Goal: Book appointment/travel/reservation

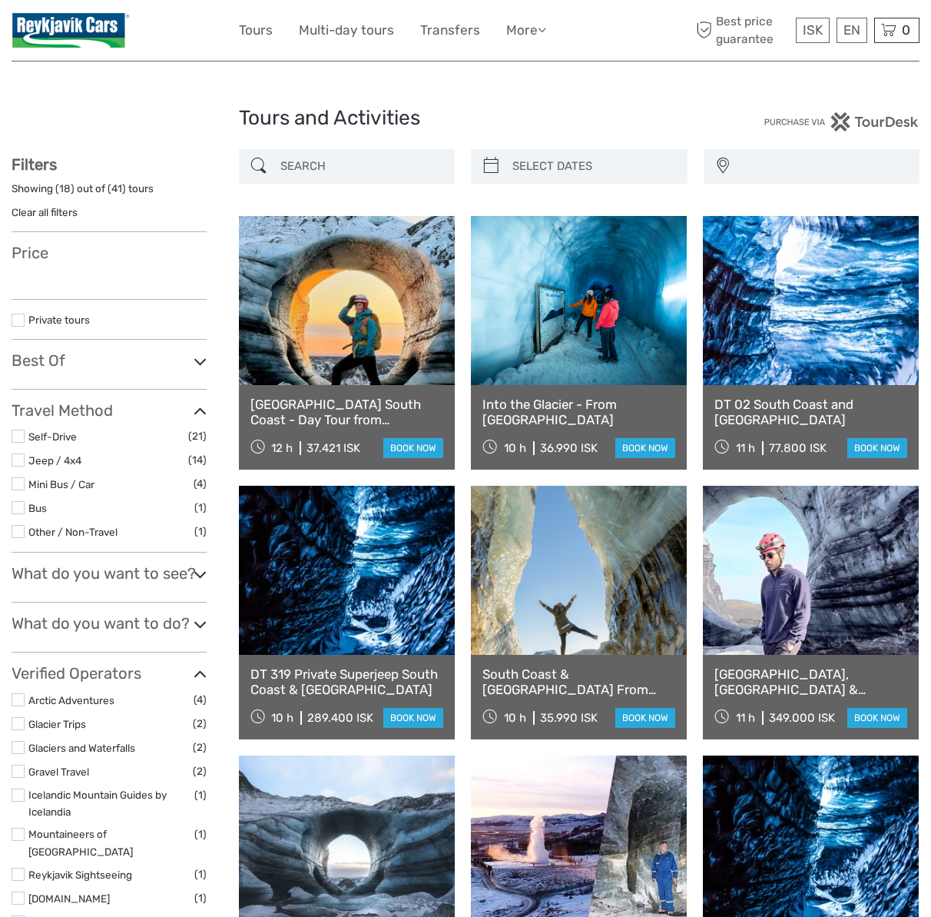
select select
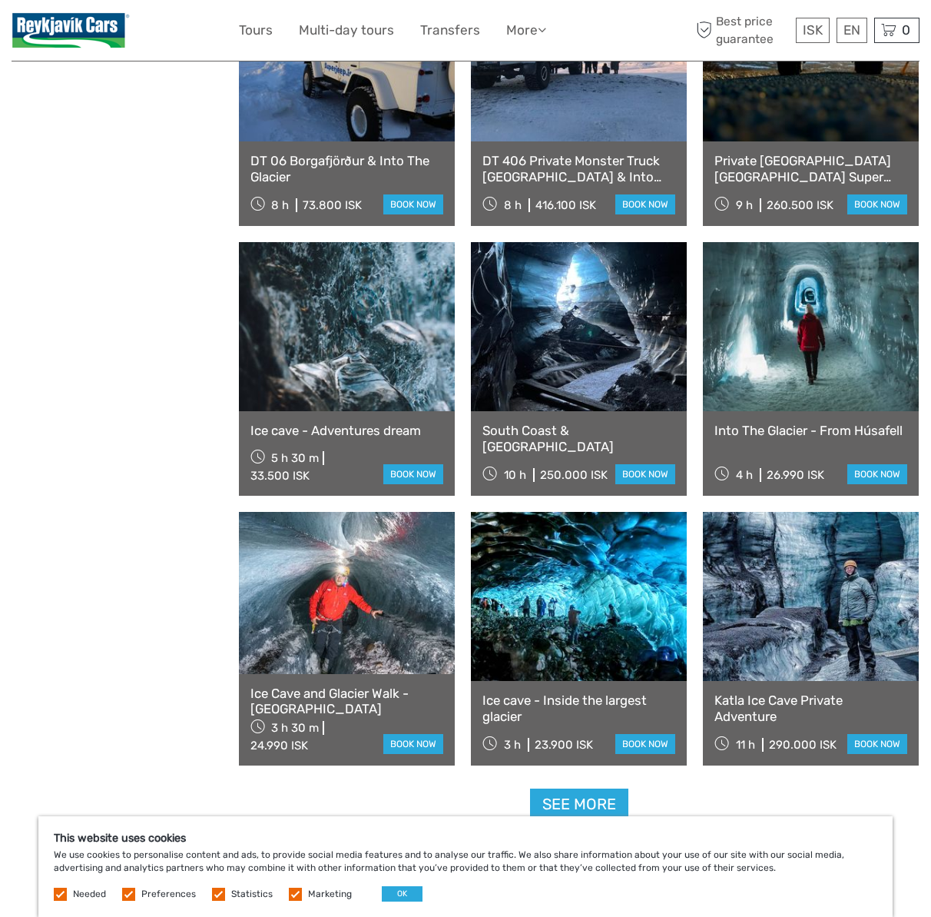
scroll to position [1085, 0]
click at [587, 606] on link at bounding box center [579, 596] width 216 height 169
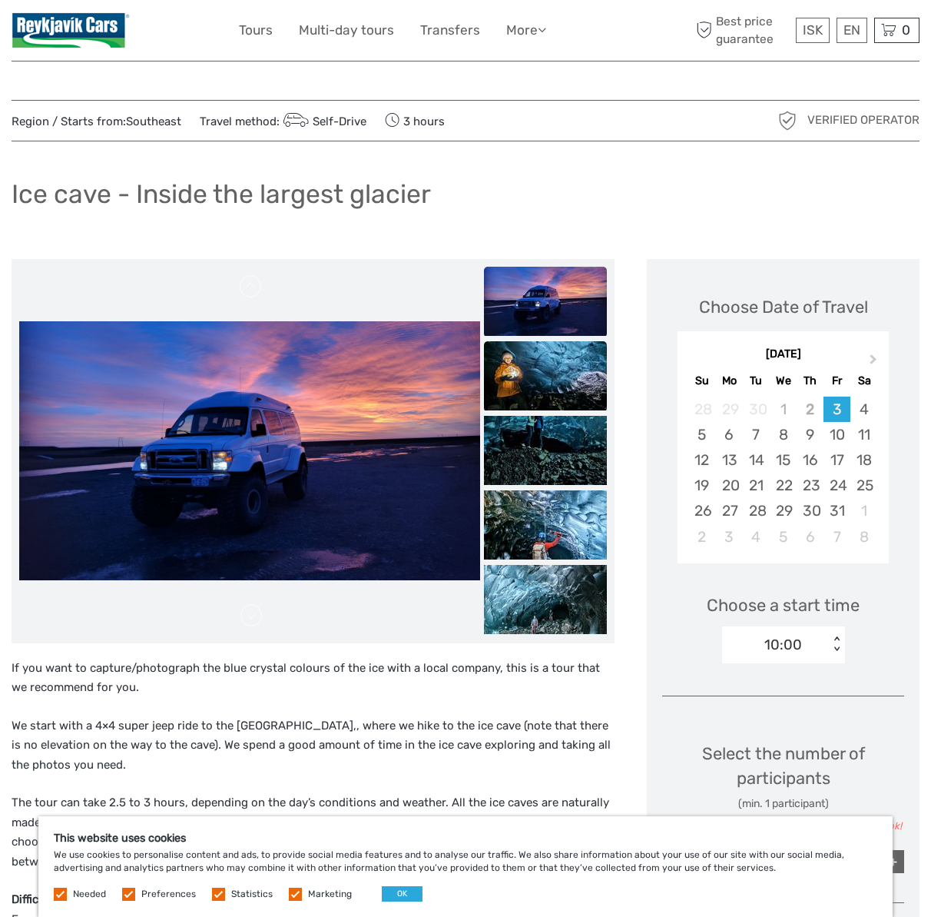
click at [529, 382] on img at bounding box center [545, 375] width 123 height 69
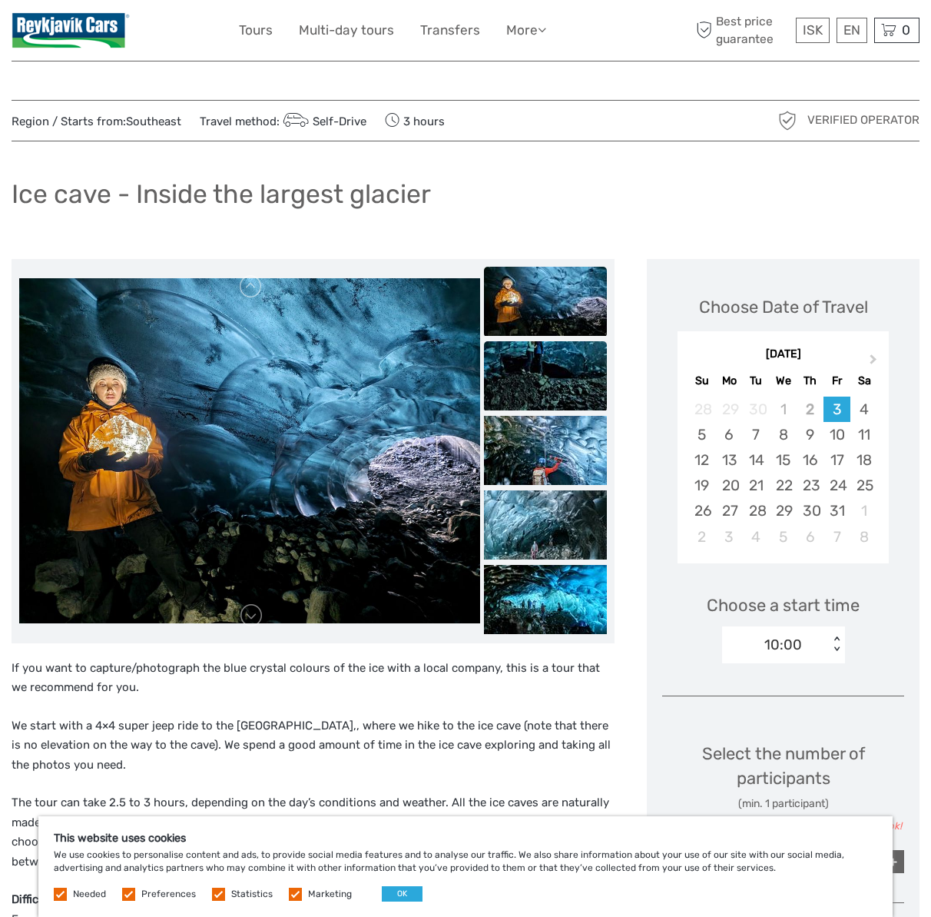
click at [553, 367] on img at bounding box center [545, 375] width 123 height 69
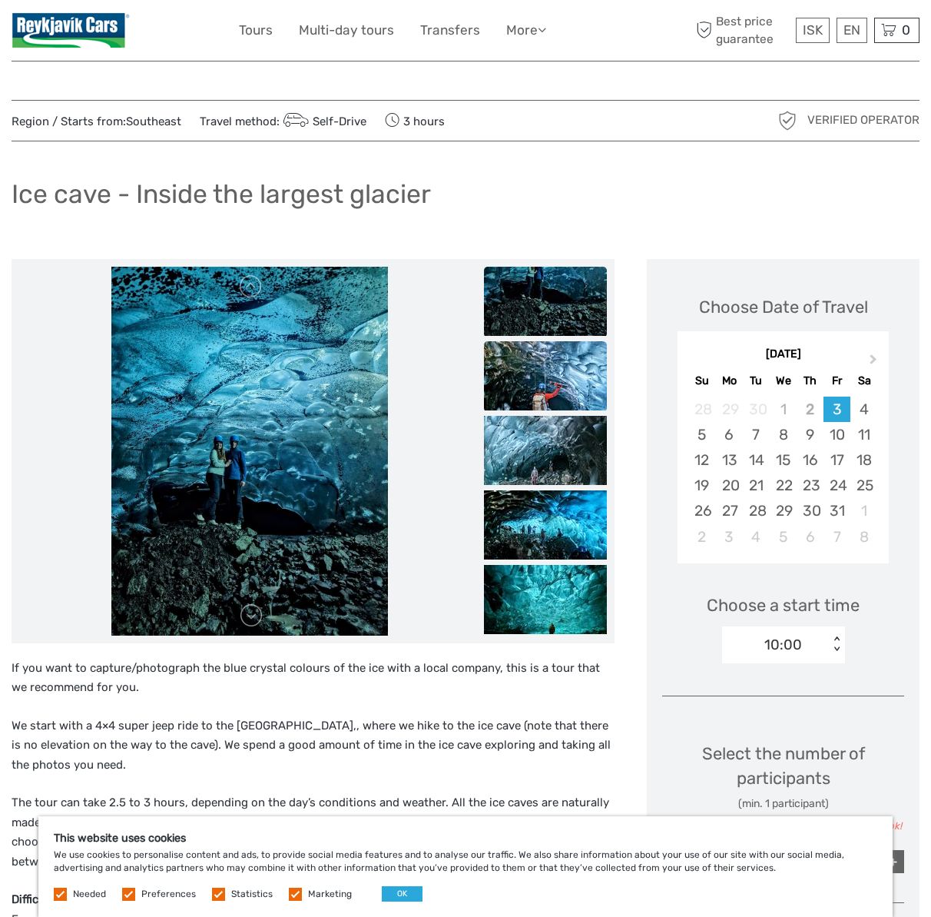
click at [546, 361] on img at bounding box center [545, 375] width 123 height 69
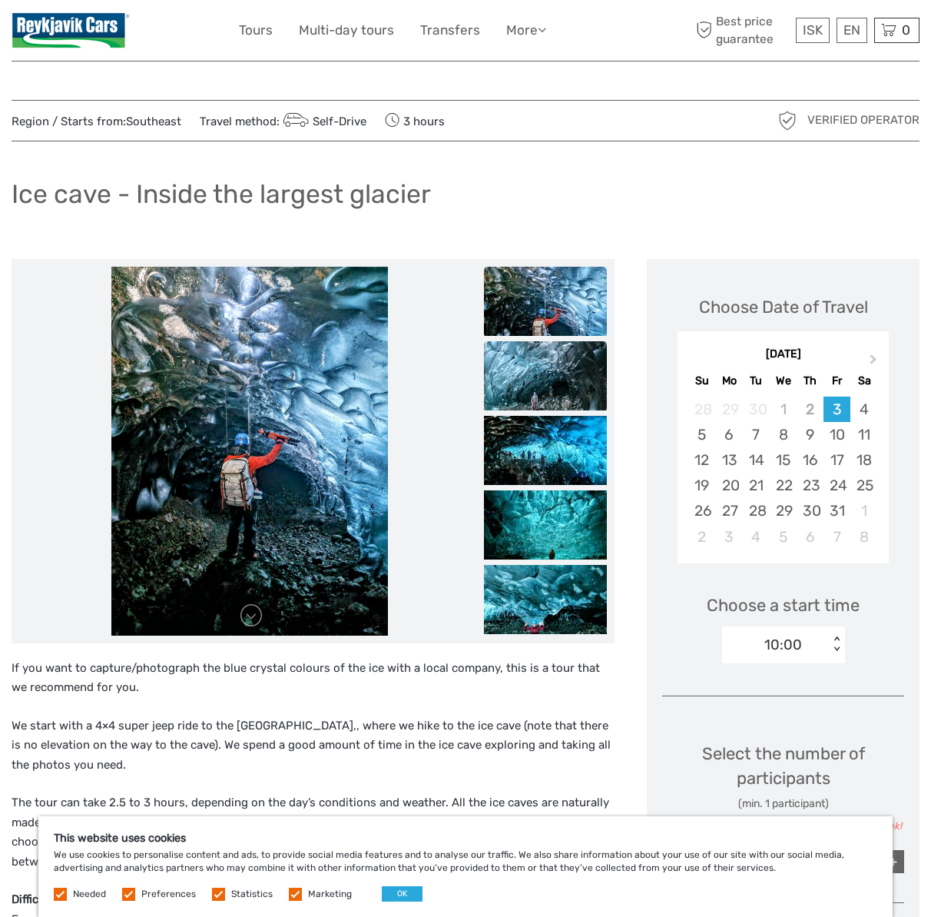
click at [539, 387] on img at bounding box center [545, 375] width 123 height 69
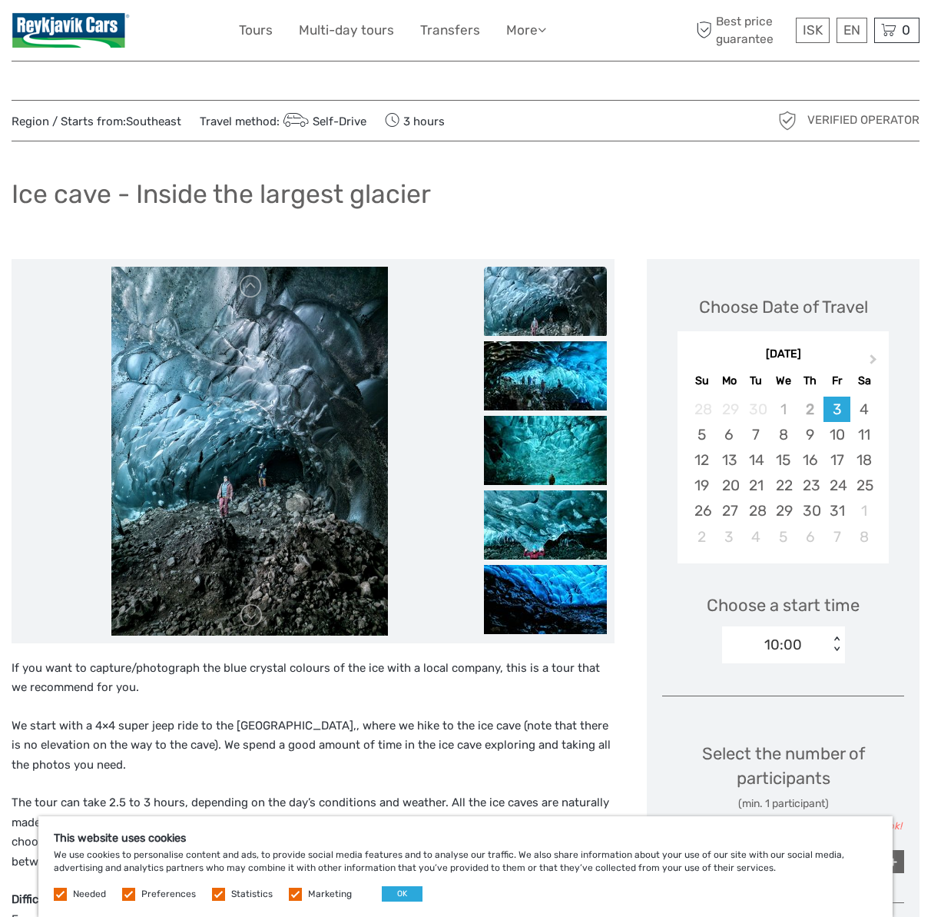
click at [461, 685] on p "If you want to capture/photograph the blue crystal colours of the ice with a lo…" at bounding box center [313, 678] width 603 height 39
drag, startPoint x: 397, startPoint y: 898, endPoint x: 397, endPoint y: 885, distance: 12.3
click at [398, 897] on button "OK" at bounding box center [402, 893] width 41 height 15
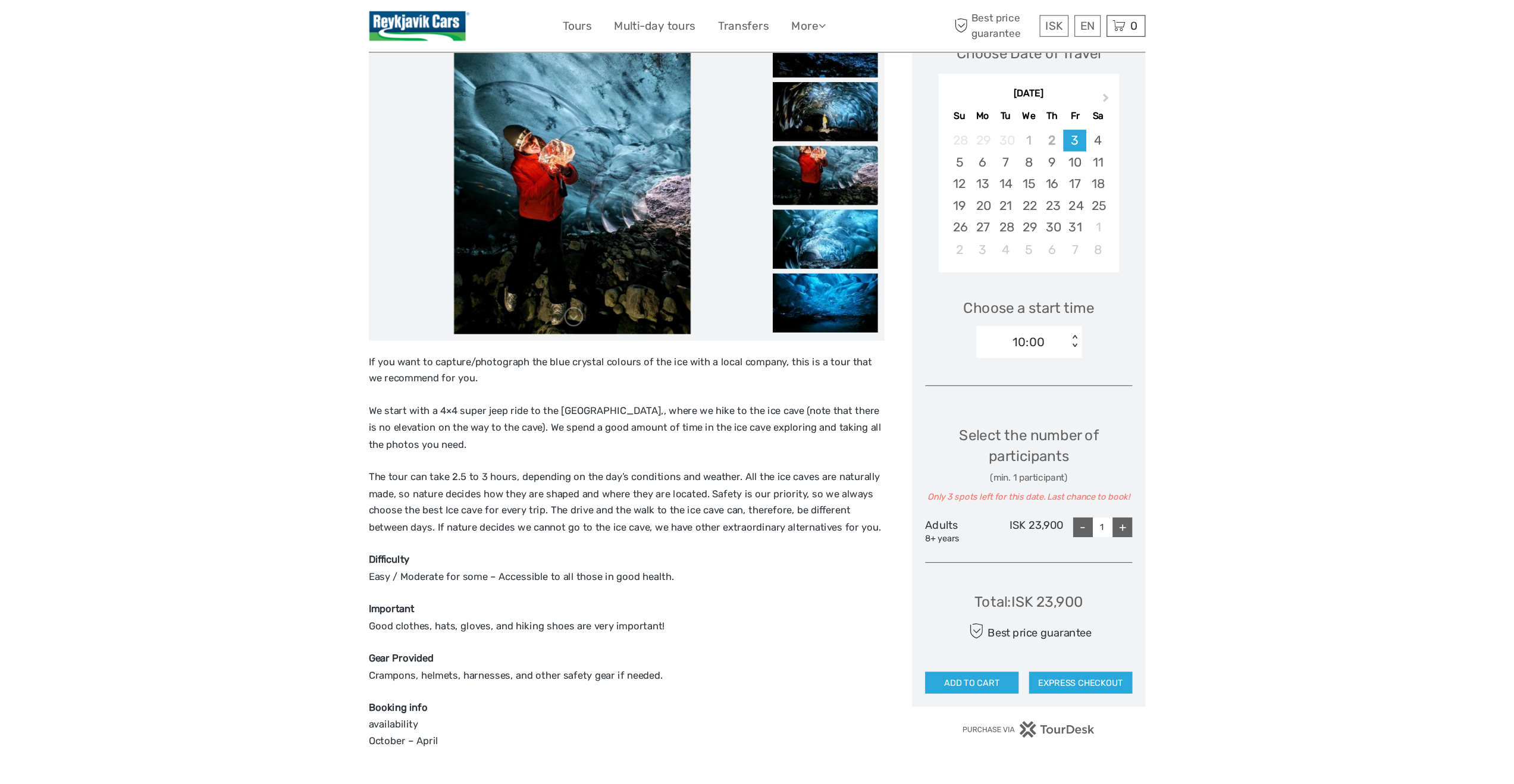
scroll to position [124, 0]
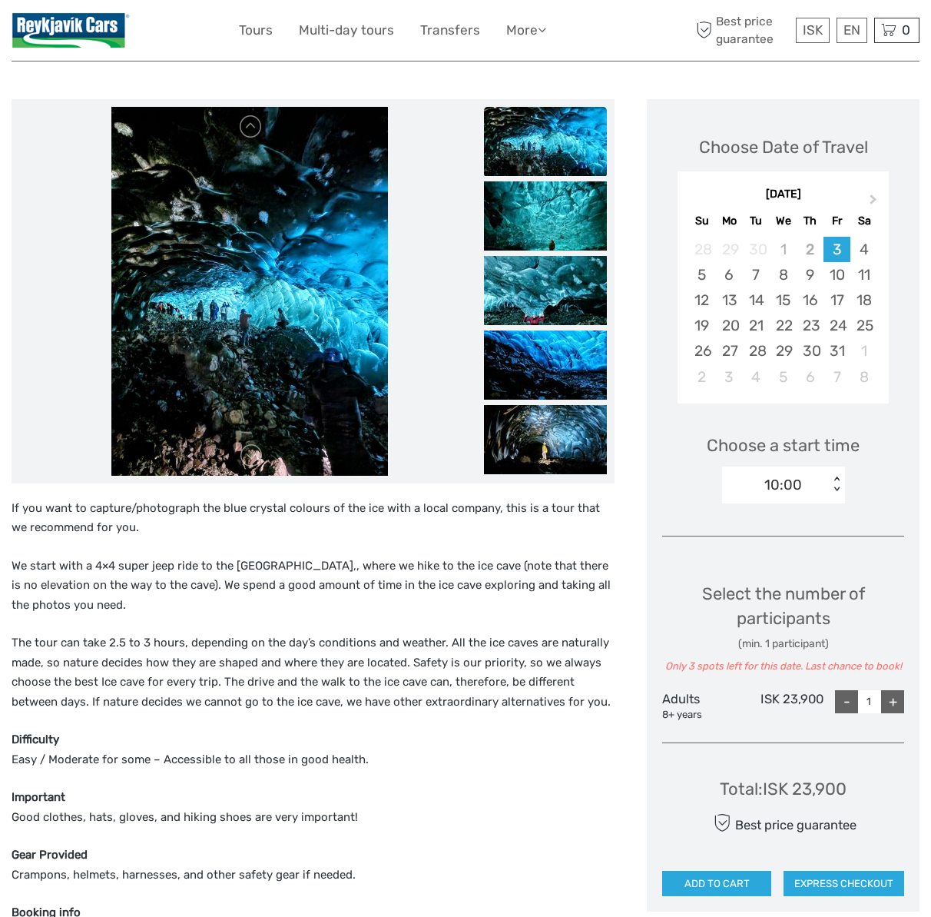
click at [35, 287] on li at bounding box center [249, 291] width 461 height 369
